Goal: Task Accomplishment & Management: Complete application form

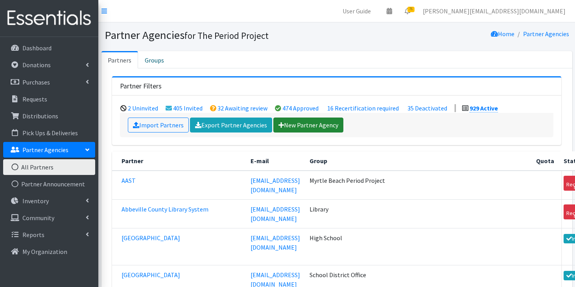
click at [307, 128] on link "New Partner Agency" at bounding box center [308, 125] width 70 height 15
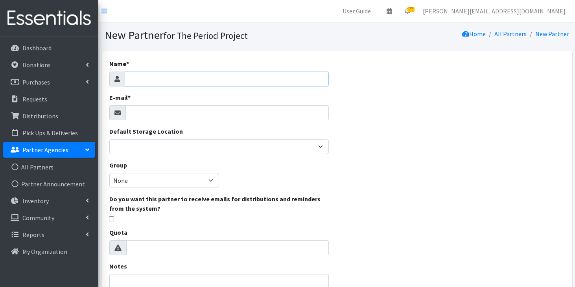
click at [215, 81] on input "Name *" at bounding box center [227, 79] width 204 height 15
type input "AnMed Pediatrics"
click at [180, 110] on input "E-mail *" at bounding box center [227, 112] width 204 height 15
paste input "Margaret Poole <Margaret.Poole@anmed.org>"
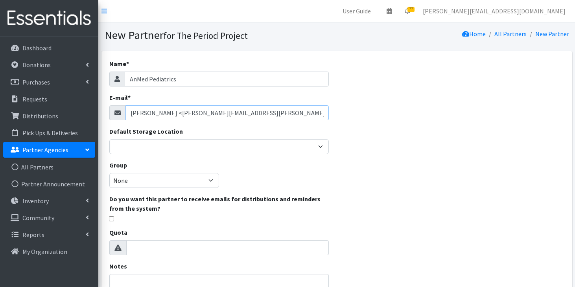
drag, startPoint x: 174, startPoint y: 111, endPoint x: 121, endPoint y: 108, distance: 52.3
click at [121, 109] on div "Margaret Poole <Margaret.Poole@anmed.org>" at bounding box center [219, 112] width 220 height 15
click at [212, 113] on input "Margaret.Poole@anmed.org>" at bounding box center [227, 112] width 204 height 15
type input "Margaret.Poole@anmed.org"
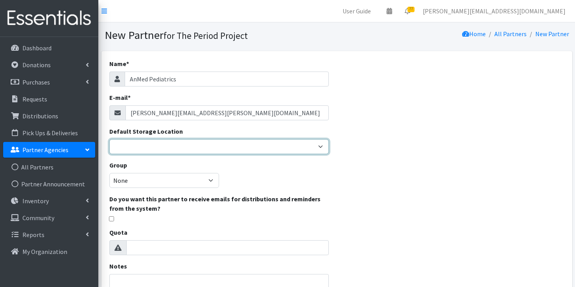
click at [212, 139] on select "Anderson HPP Atlanta, GA Charleston Charlotte Clemson University Columbia chapt…" at bounding box center [219, 146] width 220 height 15
select select "230"
click at [109, 139] on select "Anderson HPP Atlanta, GA Charleston Charlotte Clemson University Columbia chapt…" at bounding box center [219, 146] width 220 height 15
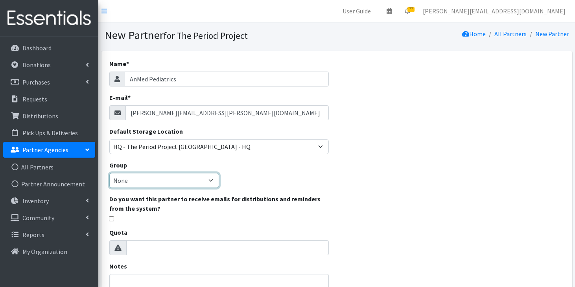
click at [189, 180] on select "None Middle School High School Elementary School Unsheltered Support Head Start…" at bounding box center [164, 180] width 110 height 15
select select "34"
click at [109, 173] on select "None Middle School High School Elementary School Unsheltered Support Head Start…" at bounding box center [164, 180] width 110 height 15
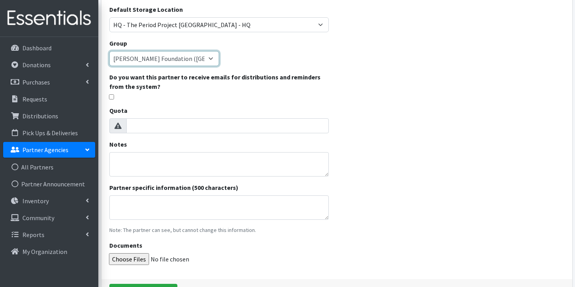
scroll to position [174, 0]
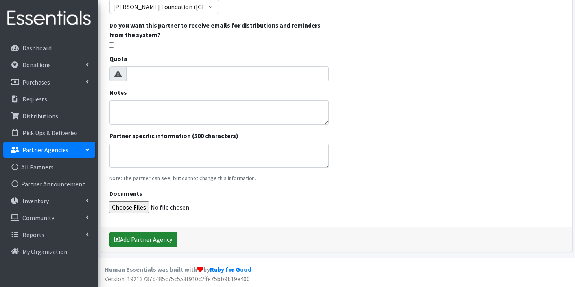
click at [119, 238] on icon "submit" at bounding box center [117, 239] width 6 height 6
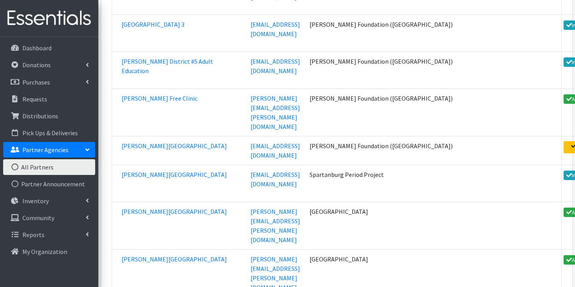
scroll to position [1138, 0]
